Goal: Task Accomplishment & Management: Manage account settings

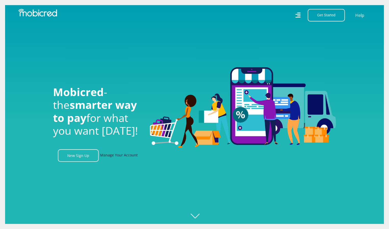
click at [110, 158] on link "Manage Your Account" at bounding box center [119, 155] width 38 height 13
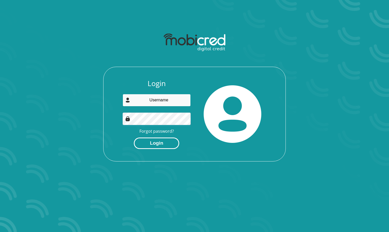
type input "[EMAIL_ADDRESS][DOMAIN_NAME]"
click at [154, 144] on button "Login" at bounding box center [156, 143] width 45 height 11
